Goal: Check status: Check status

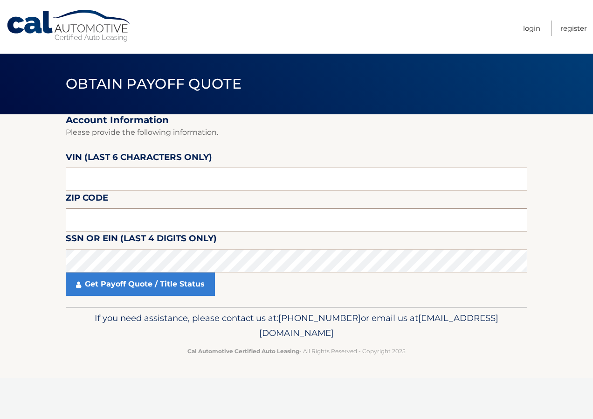
click at [76, 224] on input "text" at bounding box center [297, 219] width 462 height 23
type input "19020"
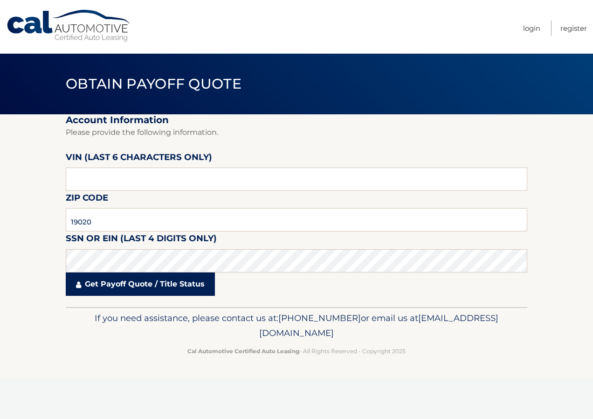
click at [92, 284] on link "Get Payoff Quote / Title Status" at bounding box center [140, 283] width 149 height 23
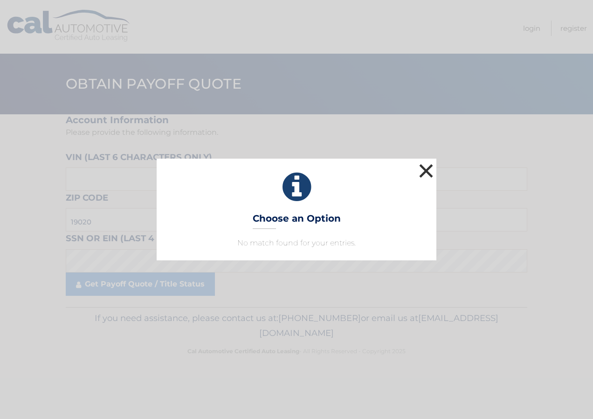
click at [424, 172] on button "×" at bounding box center [426, 170] width 19 height 19
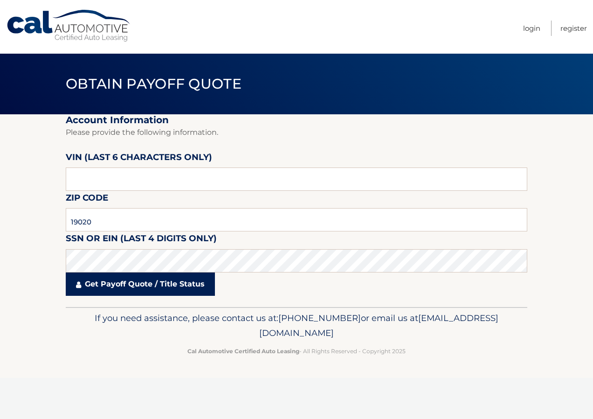
click at [97, 283] on link "Get Payoff Quote / Title Status" at bounding box center [140, 283] width 149 height 23
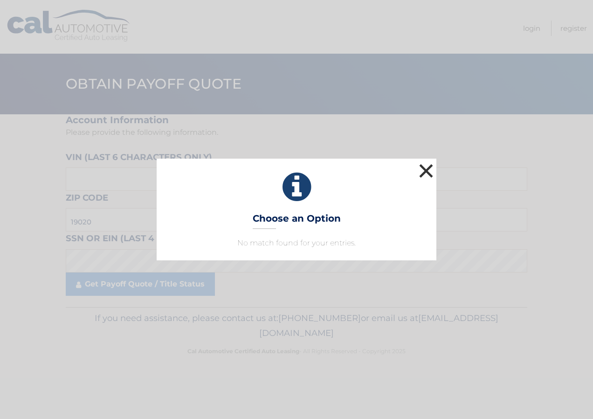
click at [428, 166] on button "×" at bounding box center [426, 170] width 19 height 19
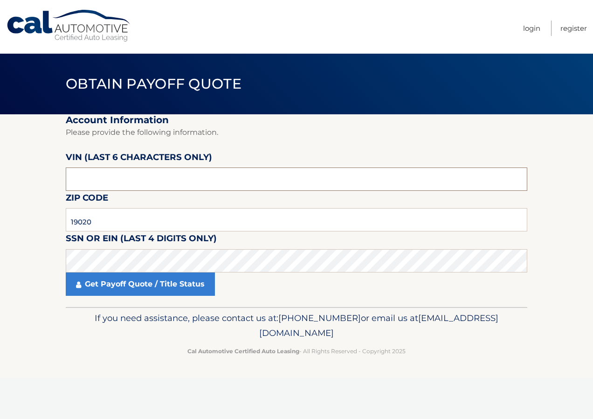
drag, startPoint x: 104, startPoint y: 177, endPoint x: 36, endPoint y: 177, distance: 67.6
click at [36, 177] on section "Account Information Please provide the following information. [PERSON_NAME] (la…" at bounding box center [296, 210] width 593 height 193
drag, startPoint x: 118, startPoint y: 184, endPoint x: 8, endPoint y: 178, distance: 110.2
click at [8, 178] on section "Account Information Please provide the following information. [PERSON_NAME] (la…" at bounding box center [296, 210] width 593 height 193
type input "3A0383"
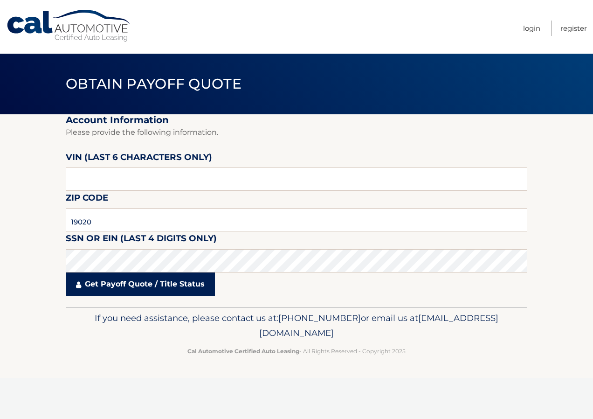
drag, startPoint x: 141, startPoint y: 295, endPoint x: 134, endPoint y: 280, distance: 15.9
click at [134, 280] on link "Get Payoff Quote / Title Status" at bounding box center [140, 283] width 149 height 23
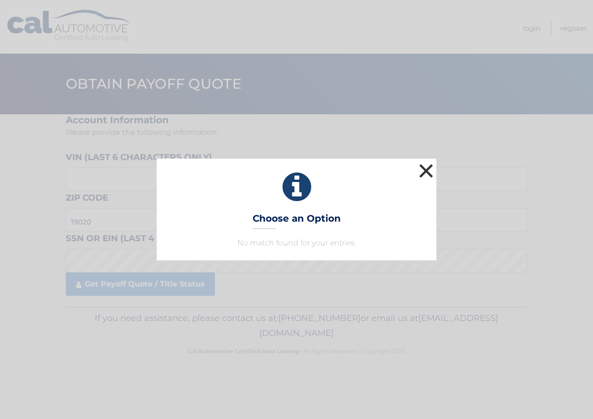
click at [432, 169] on button "×" at bounding box center [426, 170] width 19 height 19
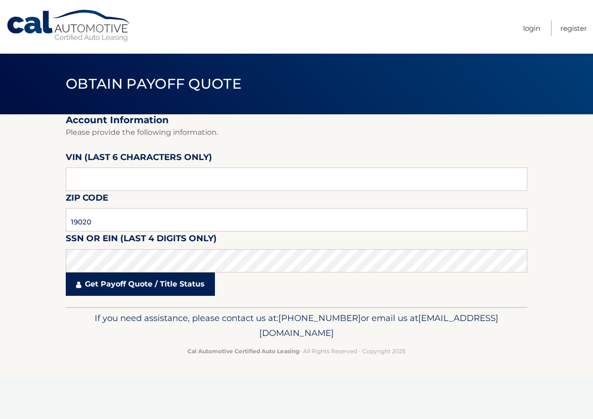
click at [112, 286] on link "Get Payoff Quote / Title Status" at bounding box center [140, 283] width 149 height 23
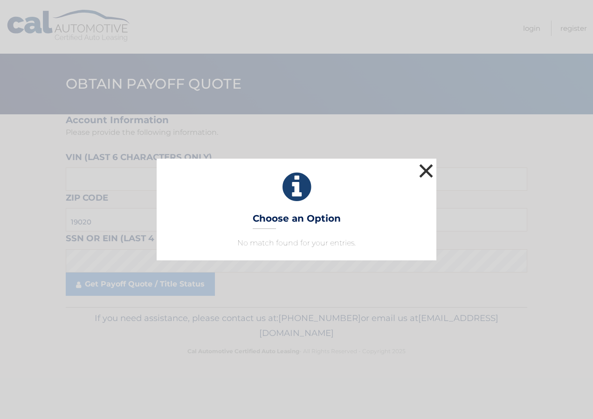
click at [425, 169] on button "×" at bounding box center [426, 170] width 19 height 19
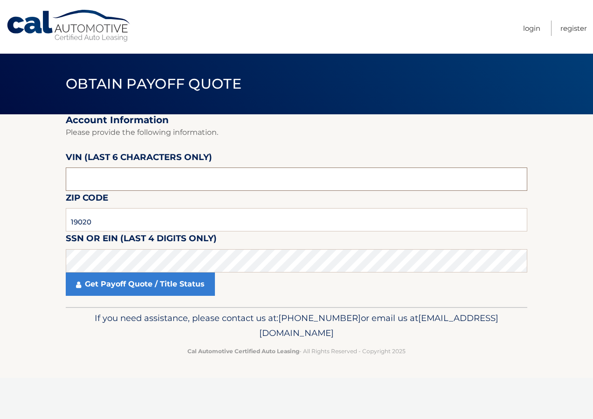
click at [113, 180] on input "text" at bounding box center [297, 178] width 462 height 23
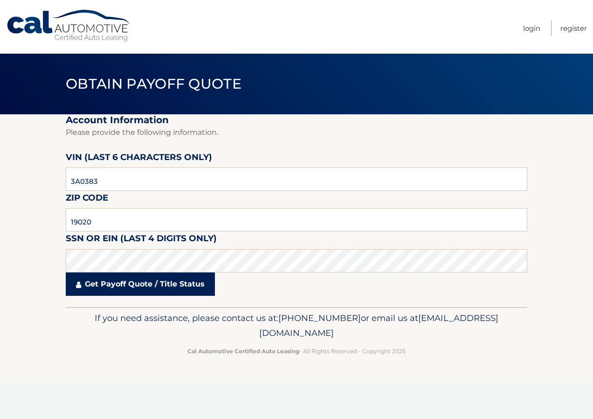
click at [122, 293] on link "Get Payoff Quote / Title Status" at bounding box center [140, 283] width 149 height 23
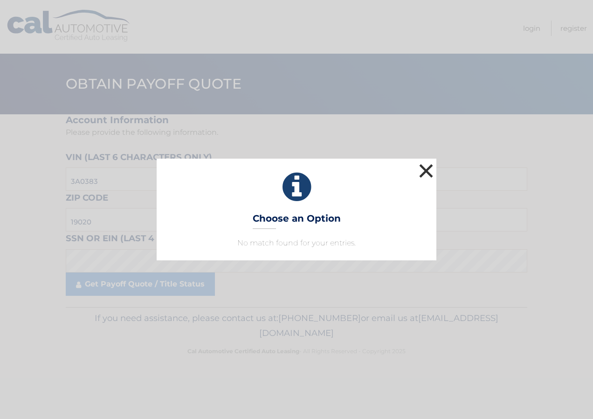
click at [428, 172] on button "×" at bounding box center [426, 170] width 19 height 19
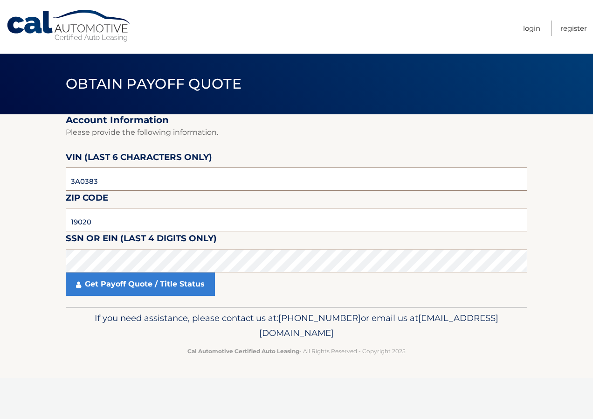
click at [71, 182] on input "3A0383" at bounding box center [297, 178] width 462 height 23
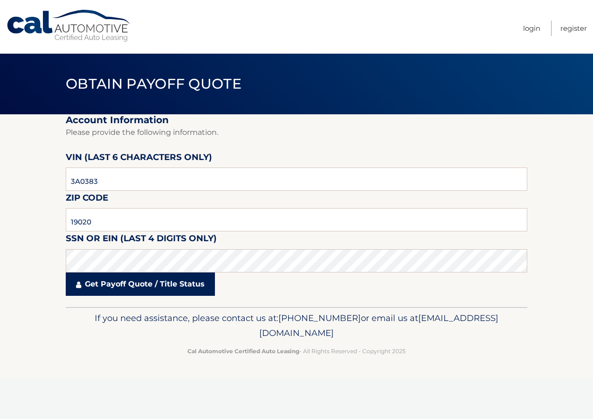
click at [134, 286] on link "Get Payoff Quote / Title Status" at bounding box center [140, 283] width 149 height 23
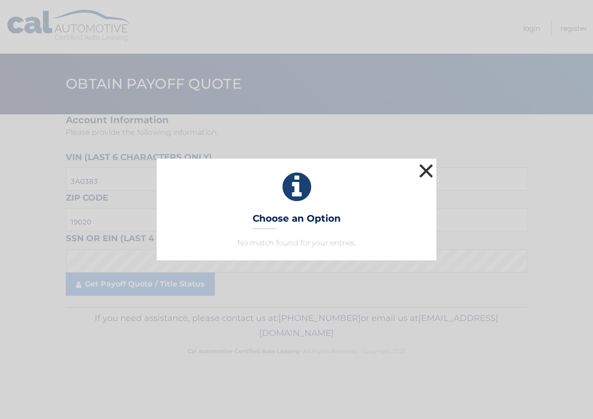
click at [423, 171] on button "×" at bounding box center [426, 170] width 19 height 19
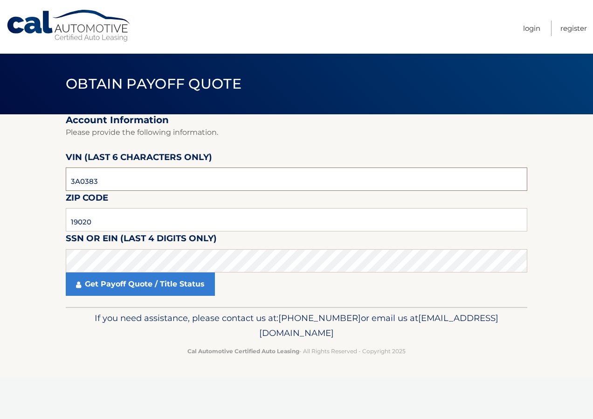
click at [100, 180] on input "3A0383" at bounding box center [297, 178] width 462 height 23
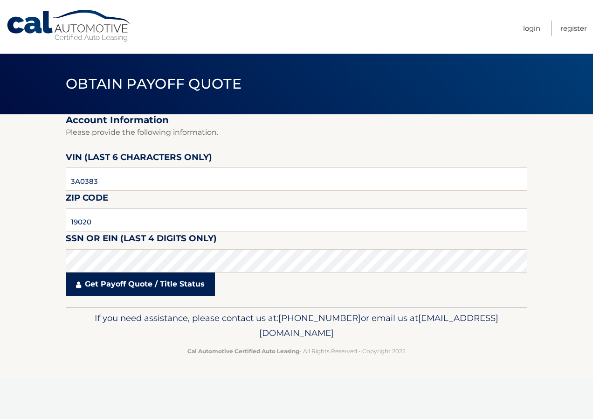
click at [137, 286] on link "Get Payoff Quote / Title Status" at bounding box center [140, 283] width 149 height 23
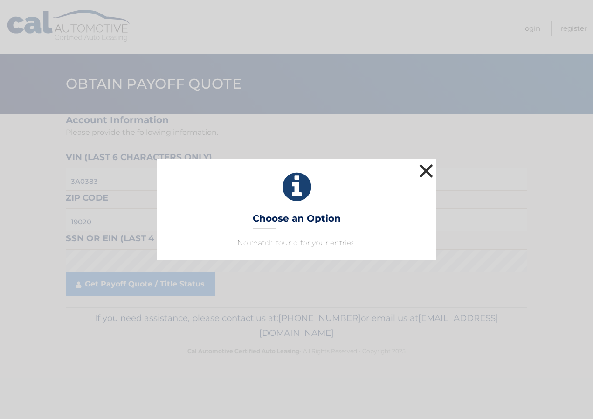
click at [426, 172] on button "×" at bounding box center [426, 170] width 19 height 19
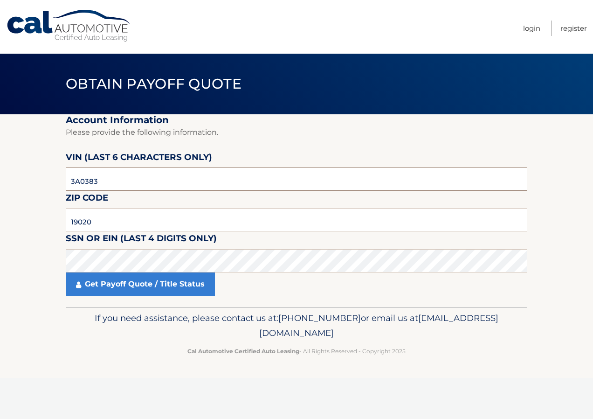
drag, startPoint x: 98, startPoint y: 180, endPoint x: -2, endPoint y: 177, distance: 100.3
click at [0, 177] on html "Cal Automotive Menu Login Register Obtain Payoff Quote 3A0383" at bounding box center [296, 209] width 593 height 419
click at [73, 182] on input "3A0383" at bounding box center [297, 178] width 462 height 23
click at [102, 184] on input "A0383*" at bounding box center [297, 178] width 462 height 23
type input "A03839"
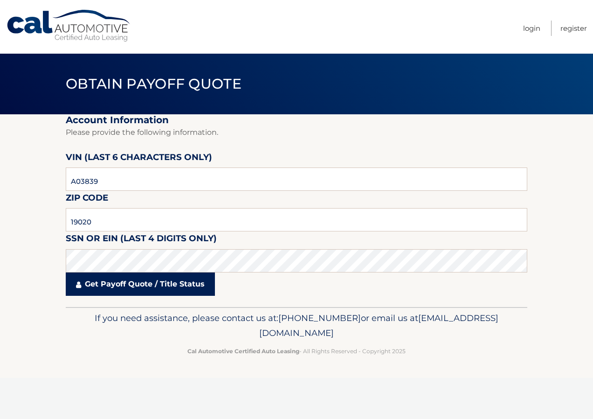
click at [119, 286] on link "Get Payoff Quote / Title Status" at bounding box center [140, 283] width 149 height 23
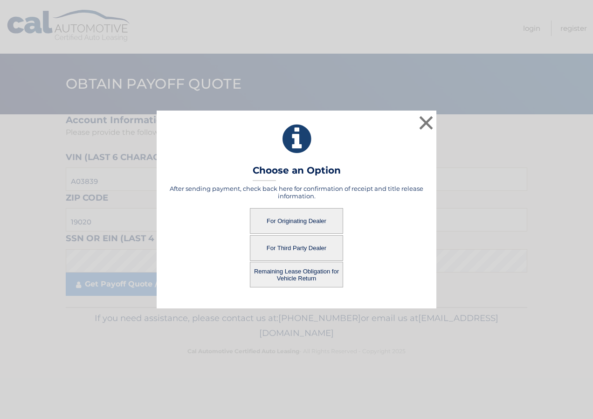
click at [306, 217] on button "For Originating Dealer" at bounding box center [296, 221] width 93 height 26
click at [306, 216] on button "For Originating Dealer" at bounding box center [296, 221] width 93 height 26
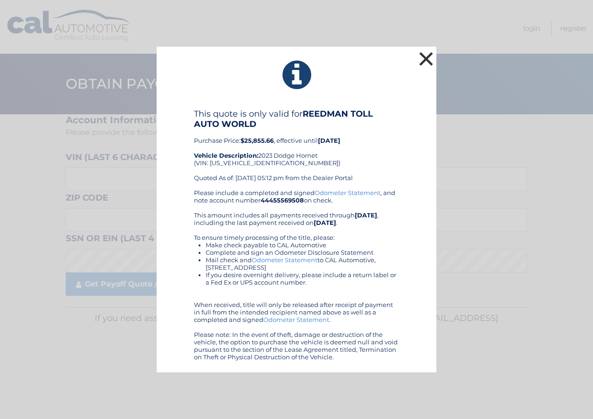
click at [427, 59] on button "×" at bounding box center [426, 58] width 19 height 19
